Goal: Task Accomplishment & Management: Use online tool/utility

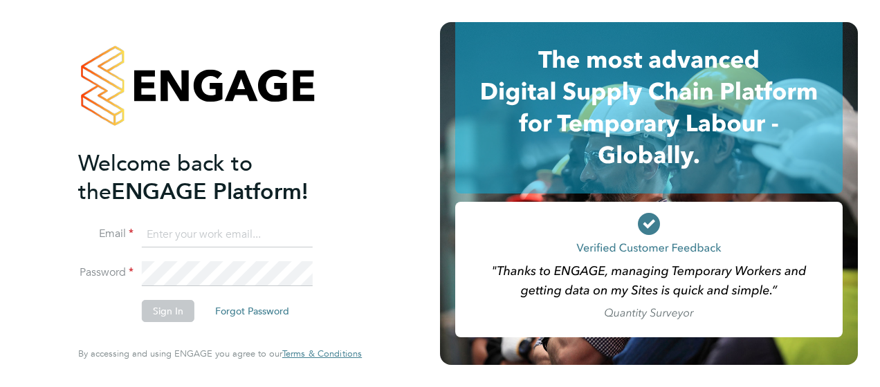
type input "john.hopper2@countrysidepartnerships.com"
click at [156, 306] on button "Sign In" at bounding box center [168, 311] width 53 height 22
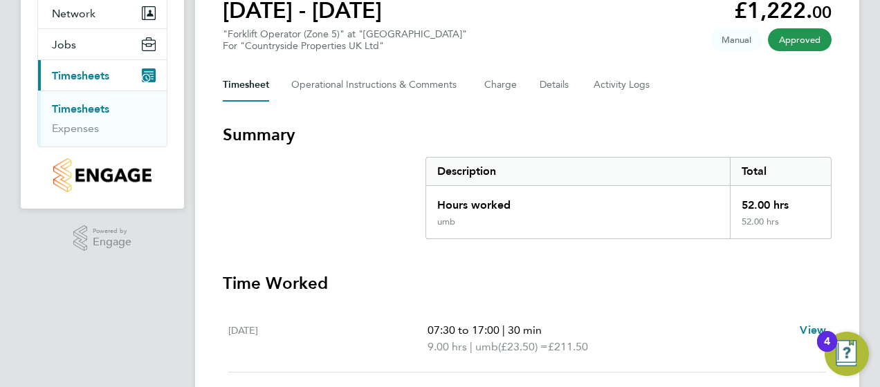
scroll to position [145, 0]
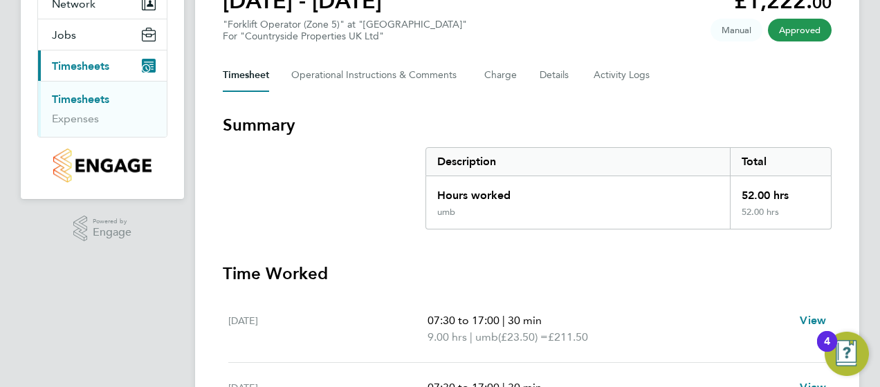
click at [107, 102] on link "Timesheets" at bounding box center [80, 99] width 57 height 13
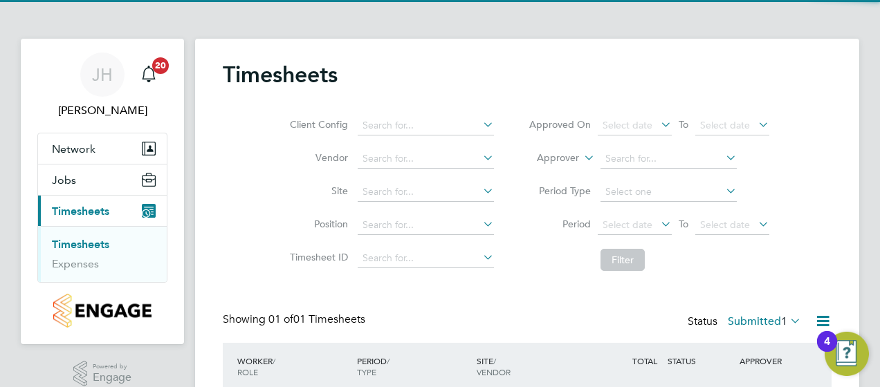
scroll to position [98, 0]
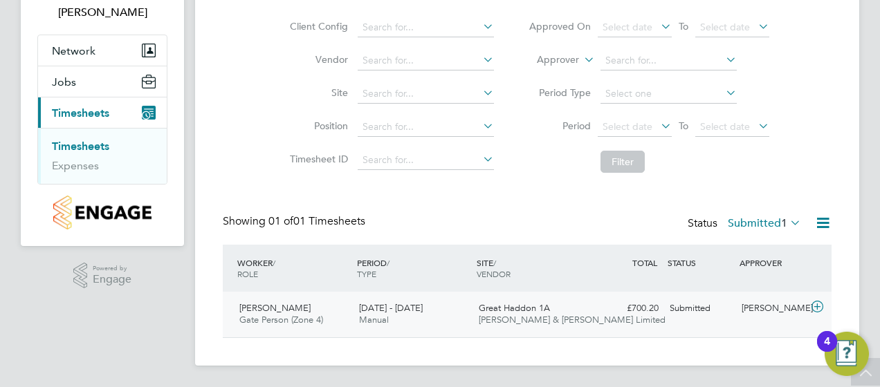
click at [818, 312] on icon at bounding box center [817, 307] width 17 height 11
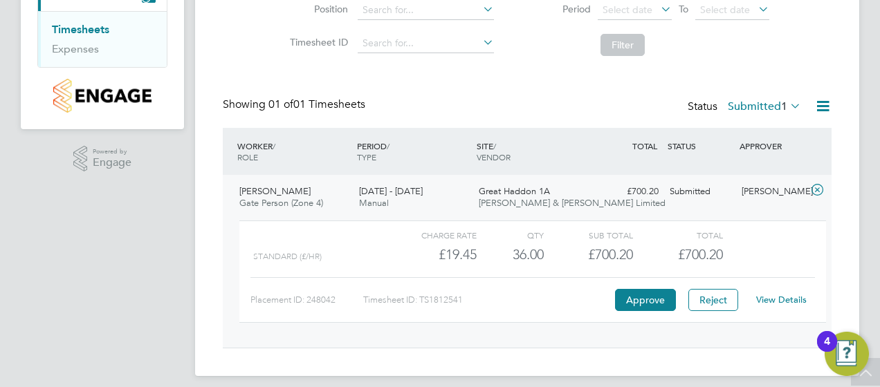
scroll to position [225, 0]
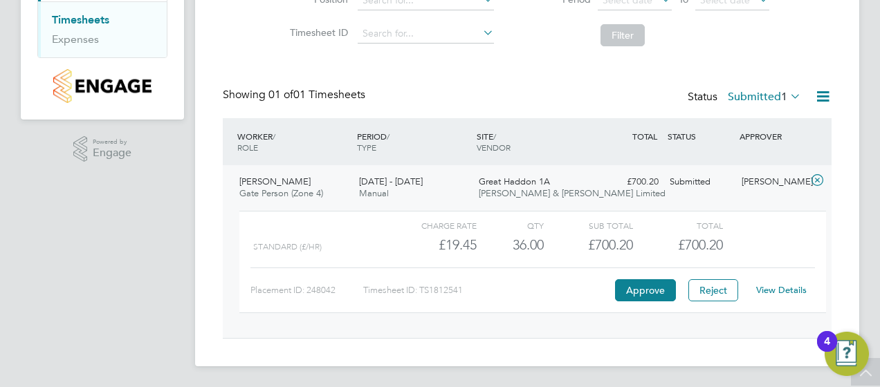
click at [798, 286] on link "View Details" at bounding box center [781, 290] width 51 height 12
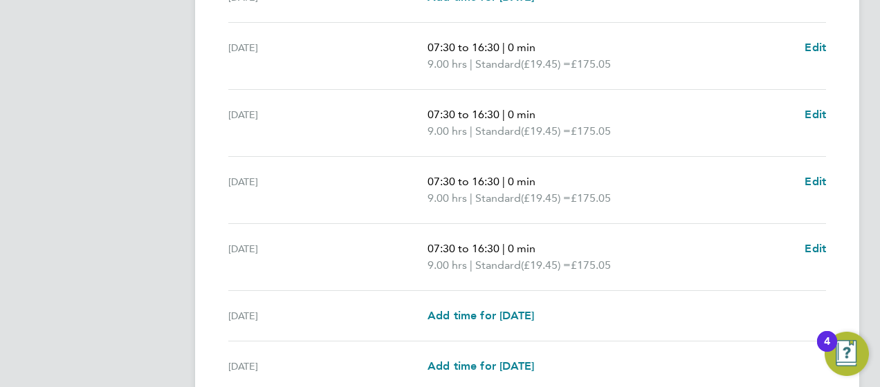
scroll to position [472, 0]
